Goal: Transaction & Acquisition: Purchase product/service

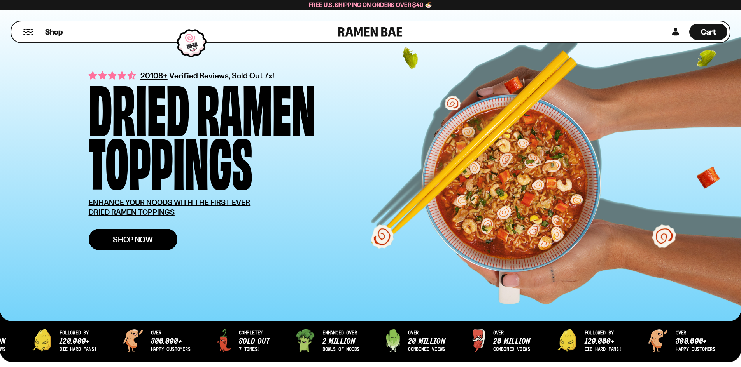
click at [128, 244] on span "Shop Now" at bounding box center [133, 240] width 40 height 8
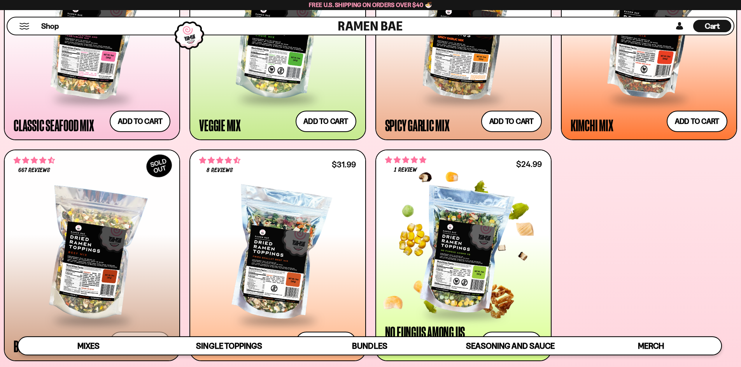
scroll to position [505, 0]
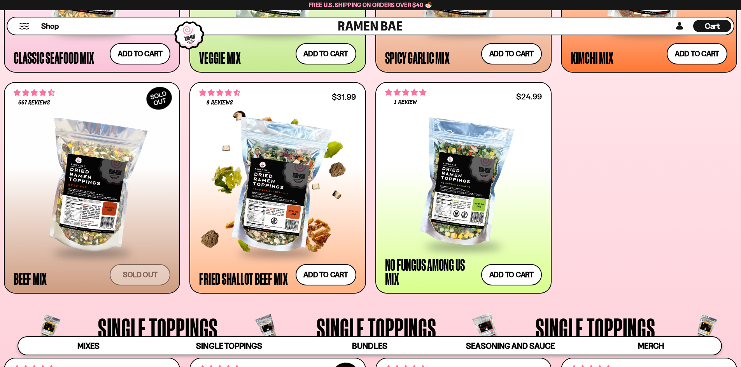
click at [289, 224] on div at bounding box center [277, 187] width 157 height 130
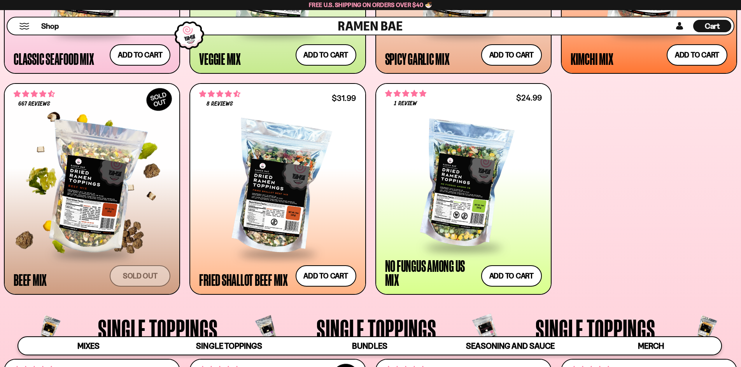
click at [85, 180] on div at bounding box center [92, 189] width 157 height 130
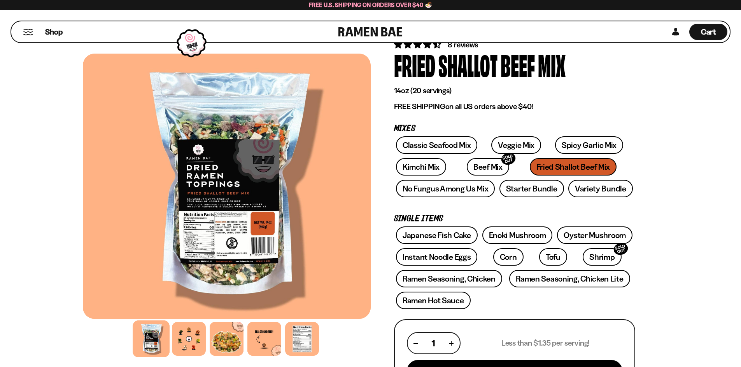
scroll to position [39, 0]
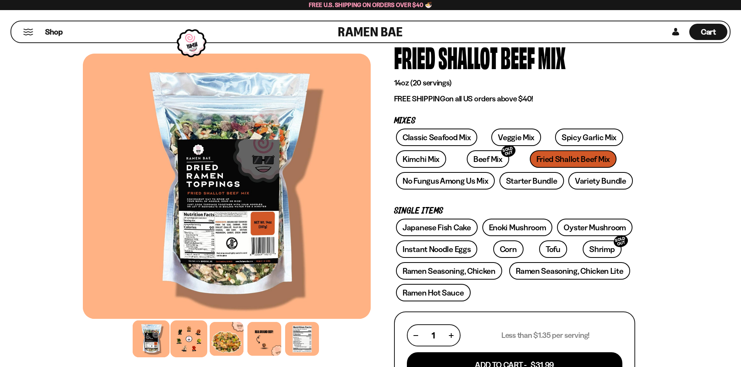
click at [199, 334] on div at bounding box center [188, 339] width 37 height 37
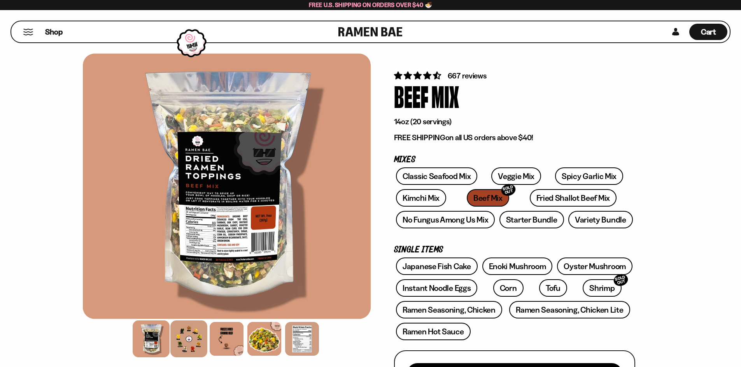
click at [177, 346] on div at bounding box center [188, 339] width 37 height 37
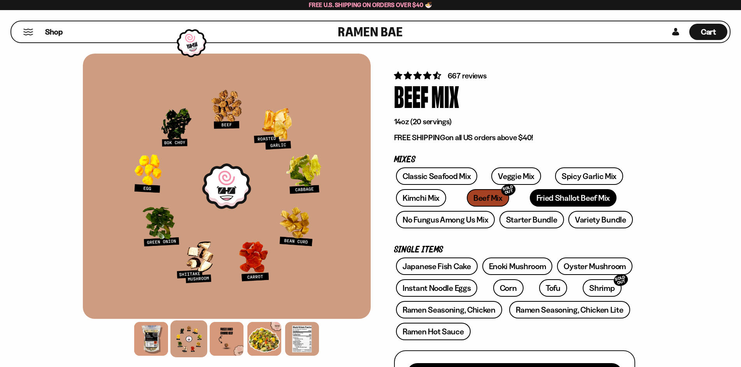
click at [542, 194] on link "Fried Shallot Beef Mix" at bounding box center [573, 197] width 87 height 17
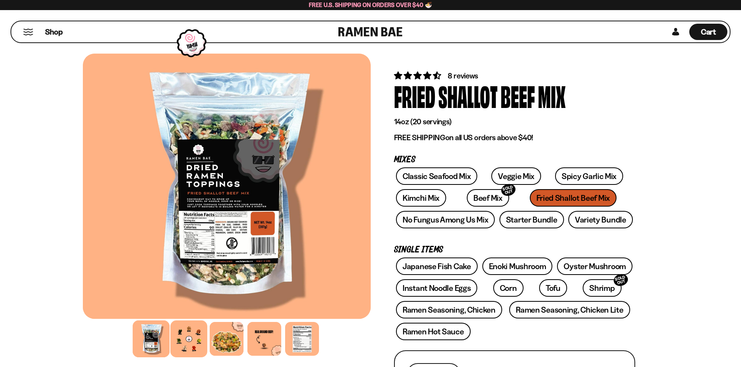
click at [197, 346] on div at bounding box center [188, 339] width 37 height 37
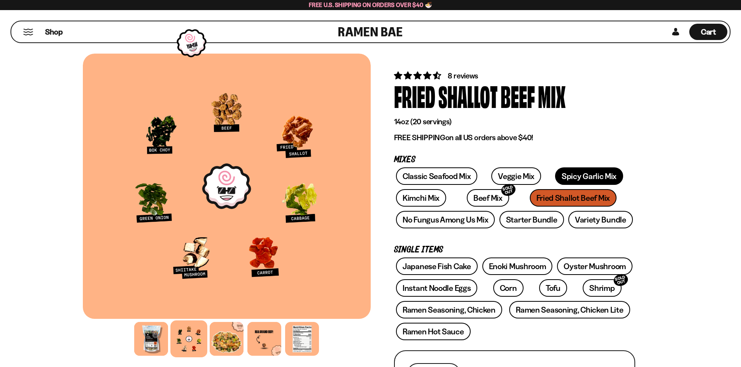
click at [555, 178] on link "Spicy Garlic Mix" at bounding box center [589, 176] width 68 height 17
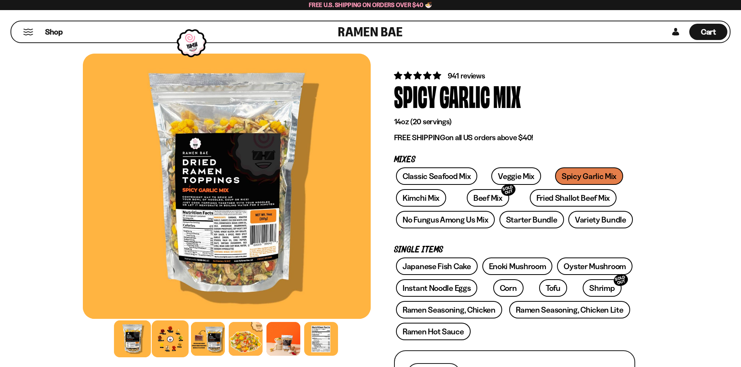
click at [160, 344] on div at bounding box center [170, 339] width 37 height 37
